Goal: Answer question/provide support: Share knowledge or assist other users

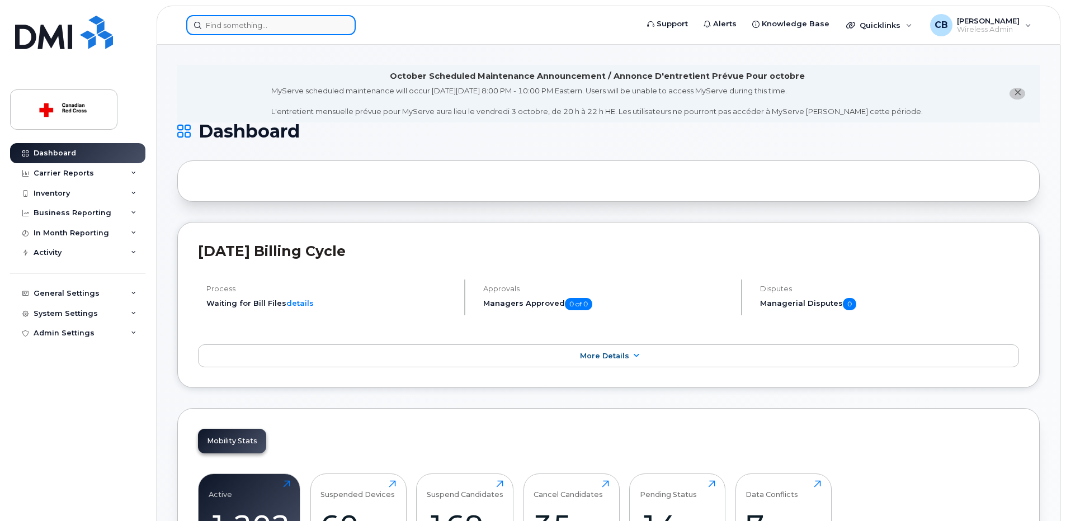
click at [271, 25] on input at bounding box center [270, 25] width 169 height 20
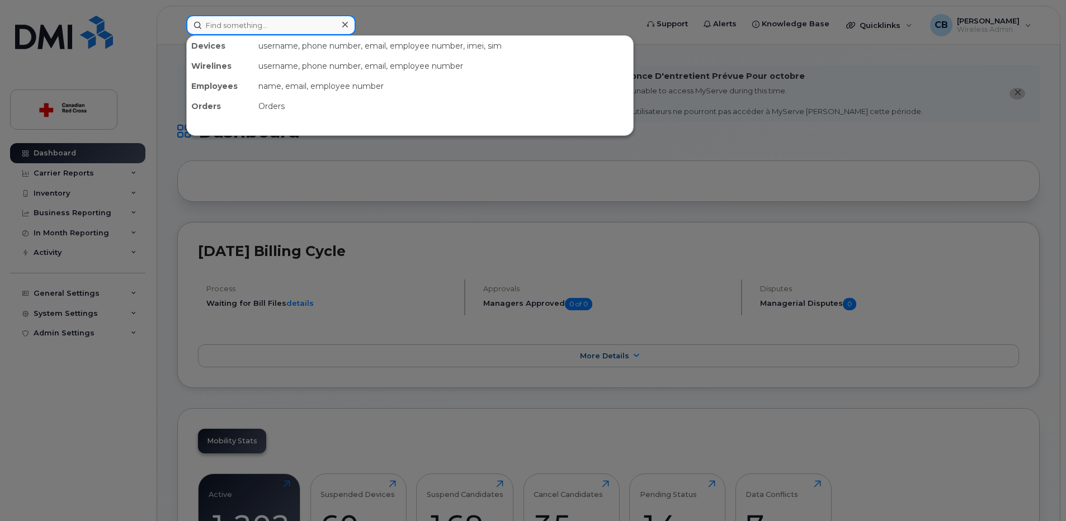
paste input "[PERSON_NAME] [PERSON_NAME]"
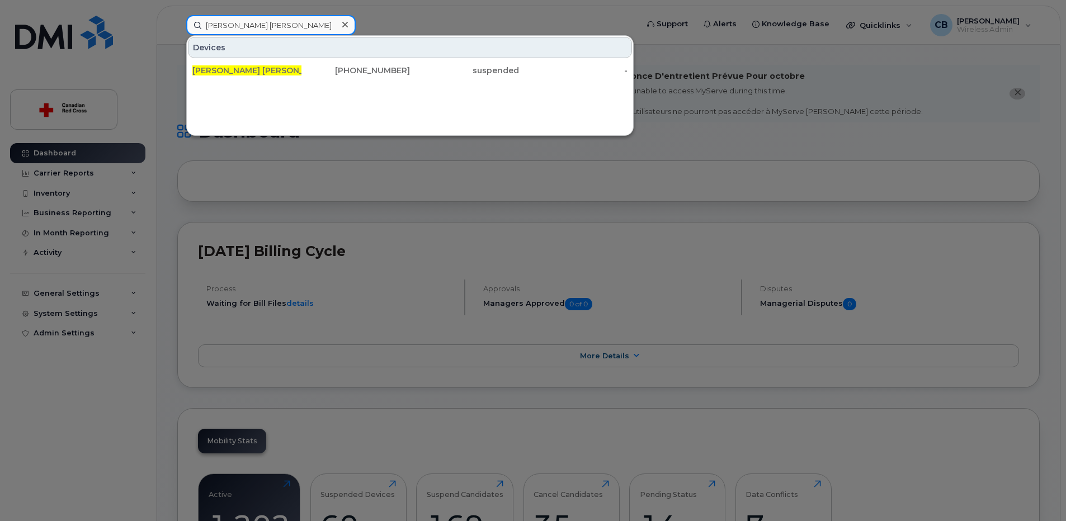
type input "[PERSON_NAME] [PERSON_NAME]"
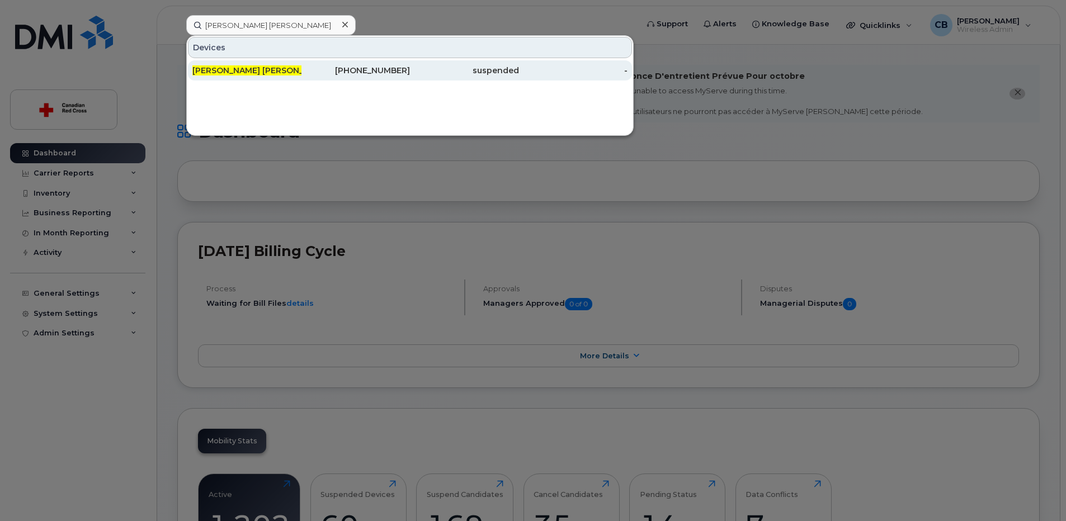
click at [224, 71] on span "[PERSON_NAME] [PERSON_NAME]" at bounding box center [261, 70] width 138 height 10
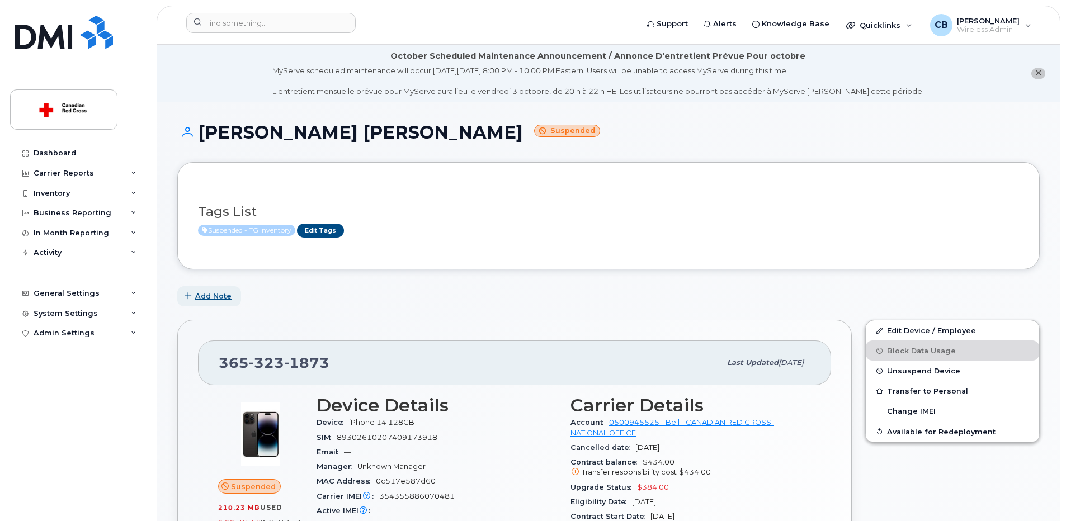
click at [222, 295] on span "Add Note" at bounding box center [213, 296] width 36 height 11
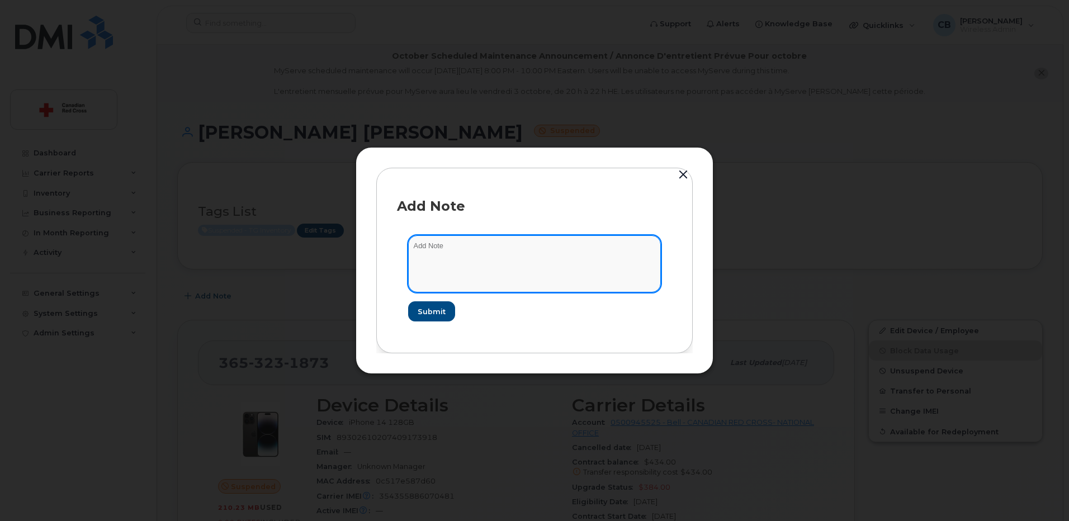
click at [450, 249] on textarea at bounding box center [534, 263] width 253 height 57
paste textarea "https://crcssupport.atlassian.net/browse/IS-166774"
type textarea "https://crcssupport.atlassian.net/browse/IS-166774"
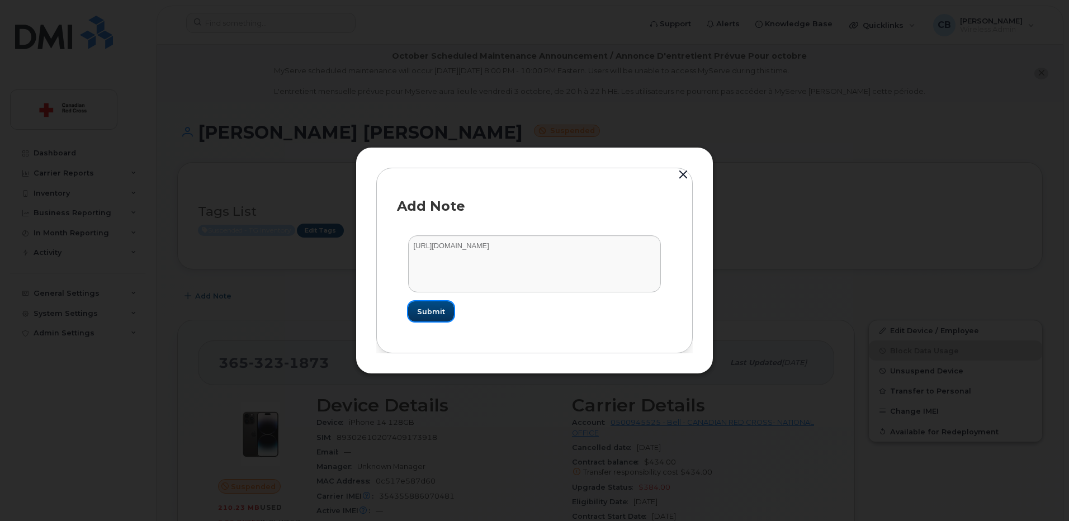
click at [432, 313] on span "Submit" at bounding box center [431, 312] width 28 height 11
